Goal: Task Accomplishment & Management: Manage account settings

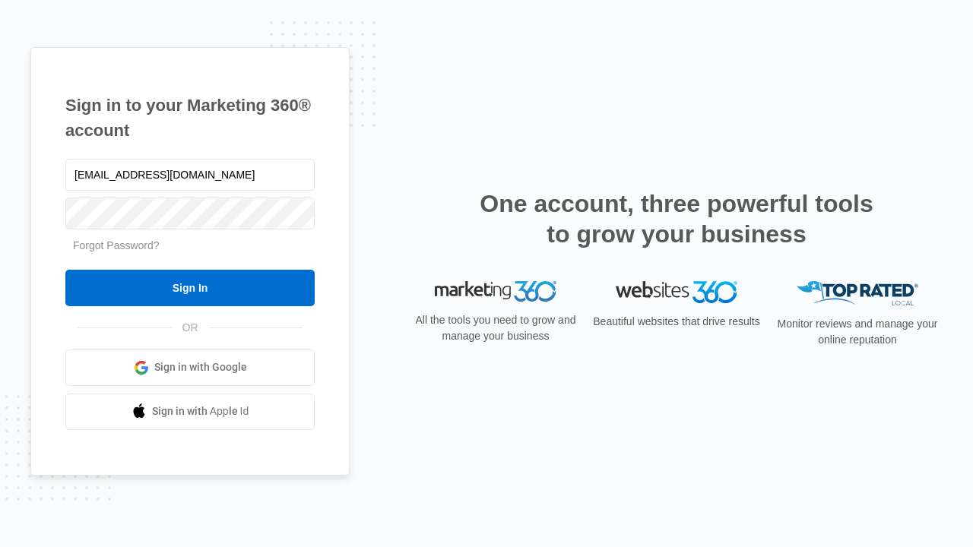
type input "dankie614@gmail.com"
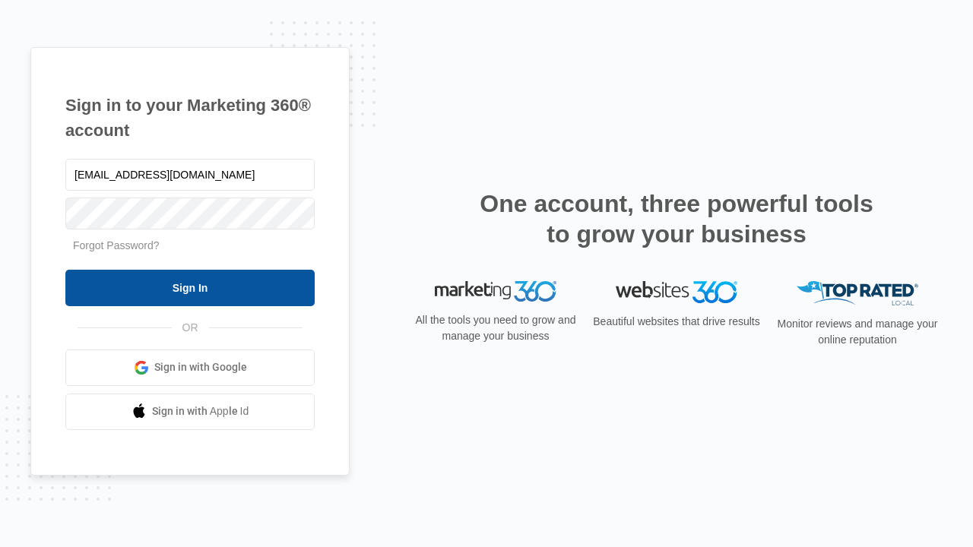
click at [190, 287] on input "Sign In" at bounding box center [189, 288] width 249 height 36
